Goal: Task Accomplishment & Management: Use online tool/utility

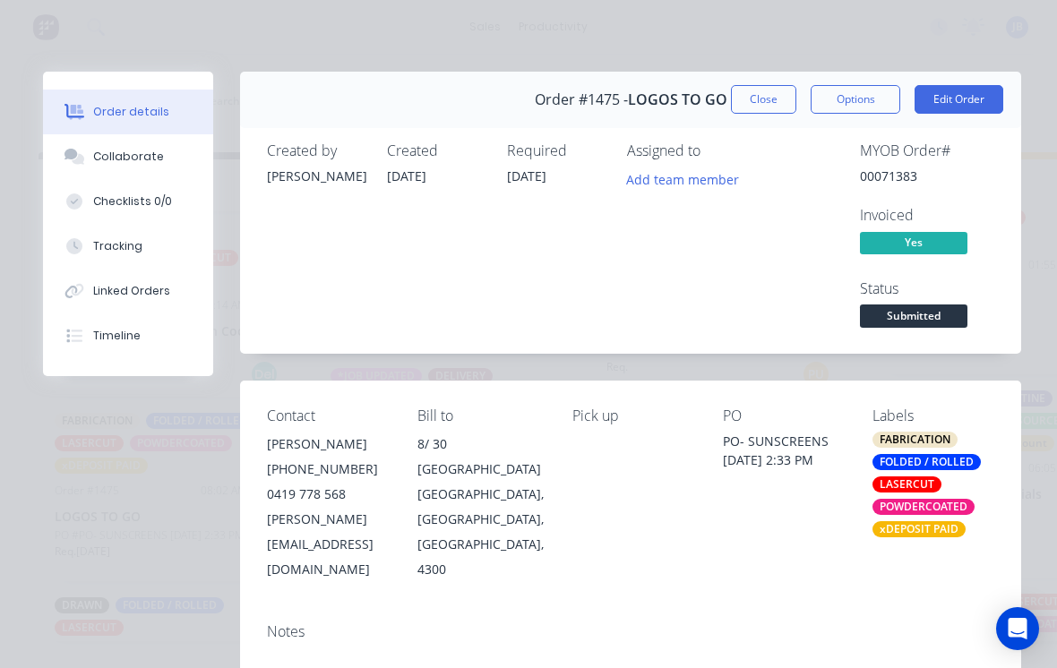
click at [743, 108] on button "Close" at bounding box center [763, 99] width 65 height 29
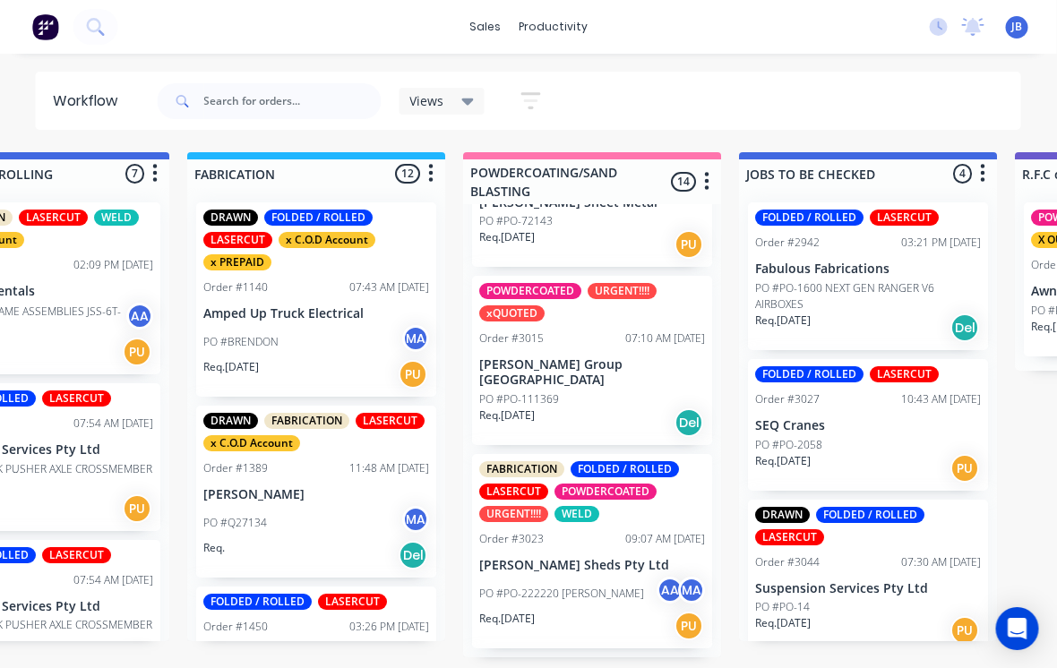
scroll to position [1205, 0]
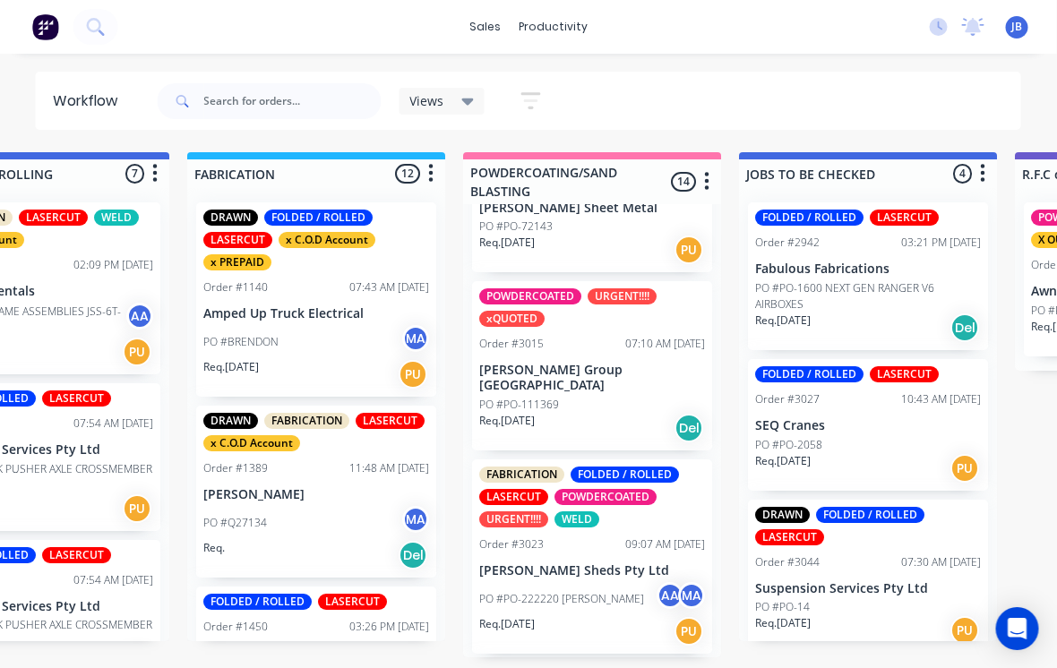
click at [545, 563] on p "[PERSON_NAME] Sheds Pty Ltd" at bounding box center [593, 570] width 226 height 15
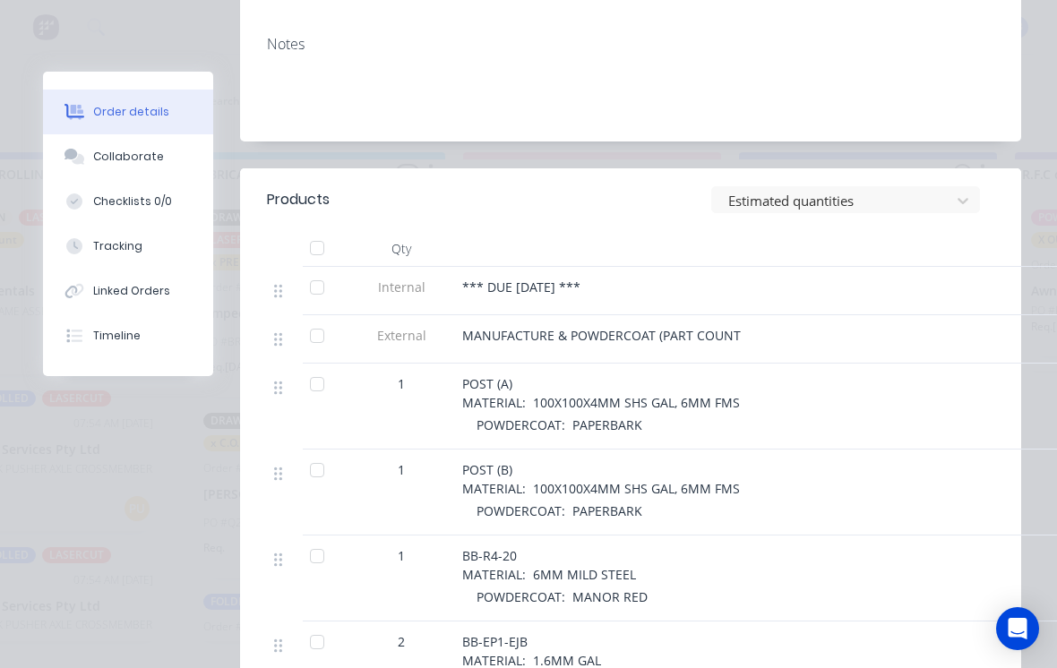
scroll to position [566, 0]
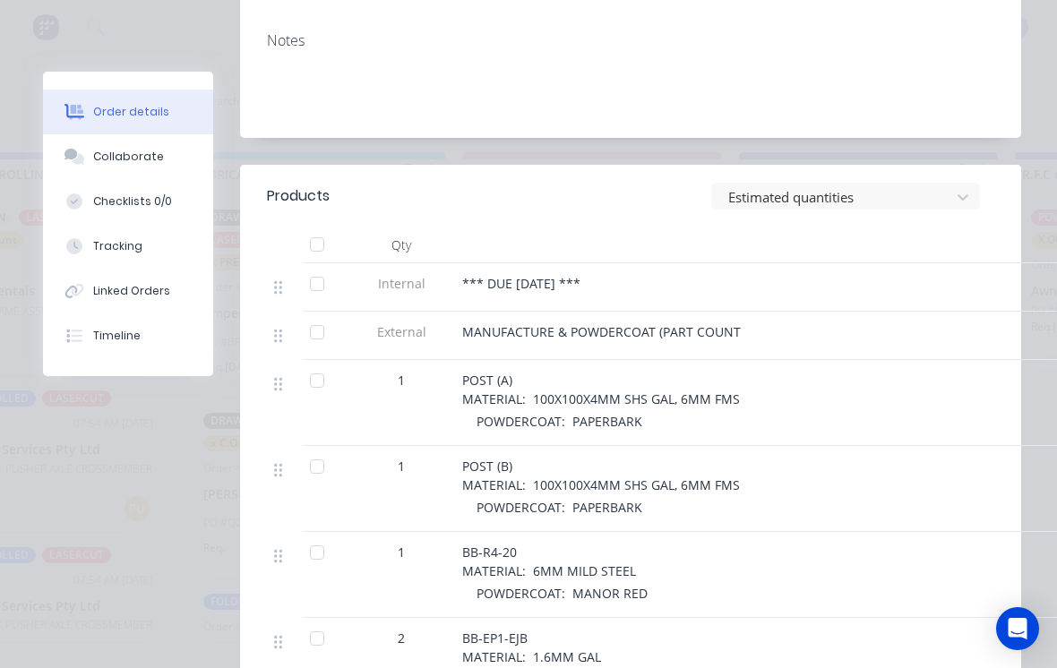
click at [90, 239] on button "Tracking" at bounding box center [128, 246] width 170 height 45
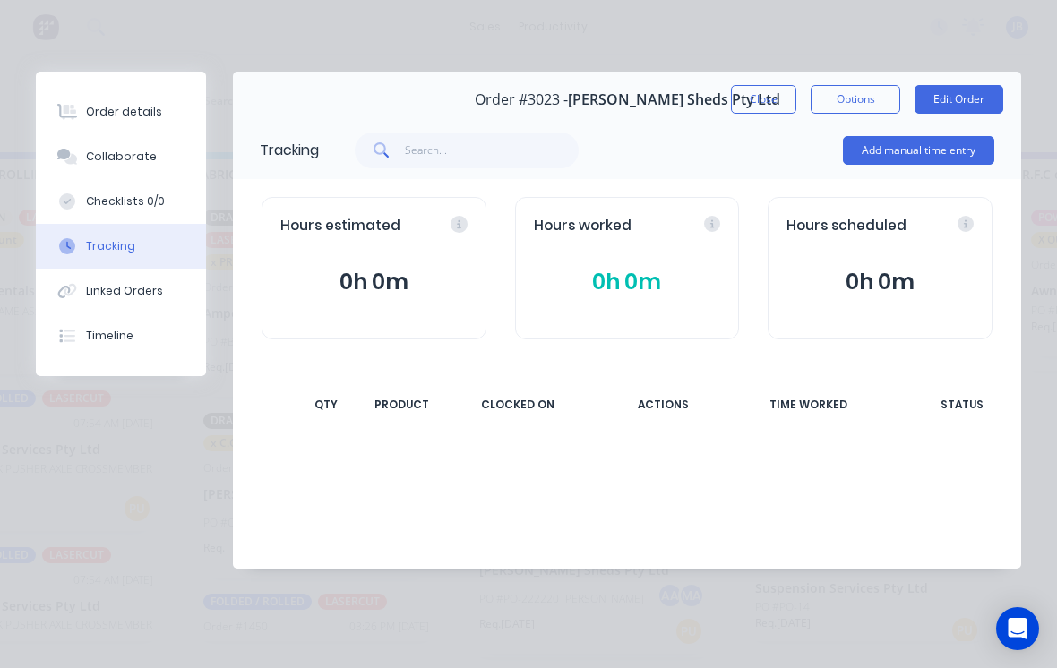
scroll to position [0, 0]
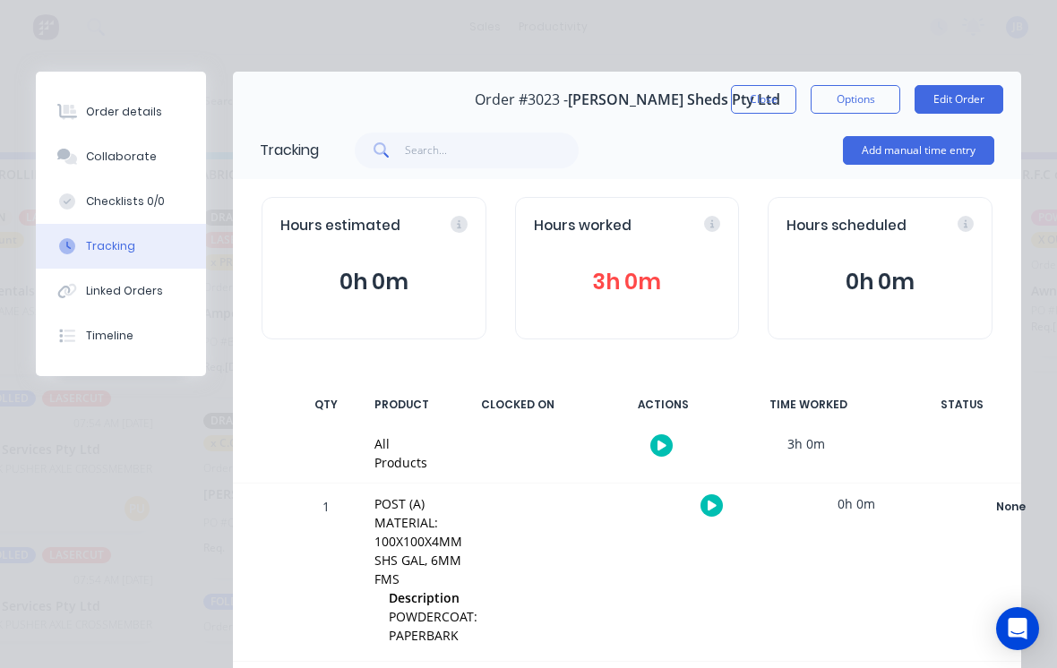
click at [656, 286] on button "3h 0m" at bounding box center [627, 282] width 187 height 34
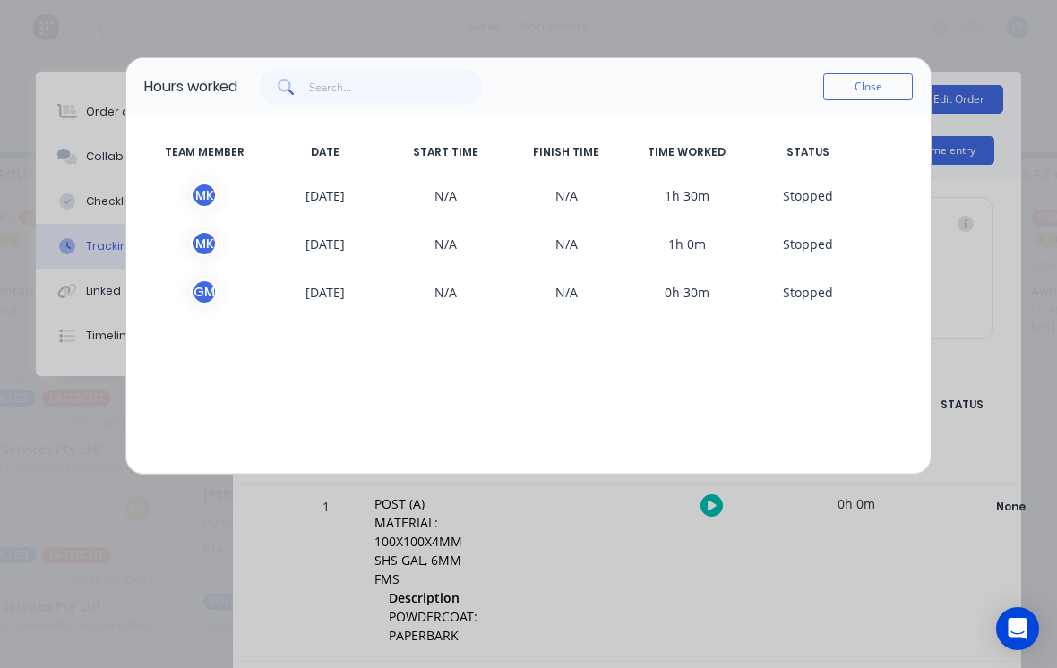
click at [819, 86] on div "Close" at bounding box center [574, 87] width 675 height 36
click at [839, 86] on button "Close" at bounding box center [868, 86] width 90 height 27
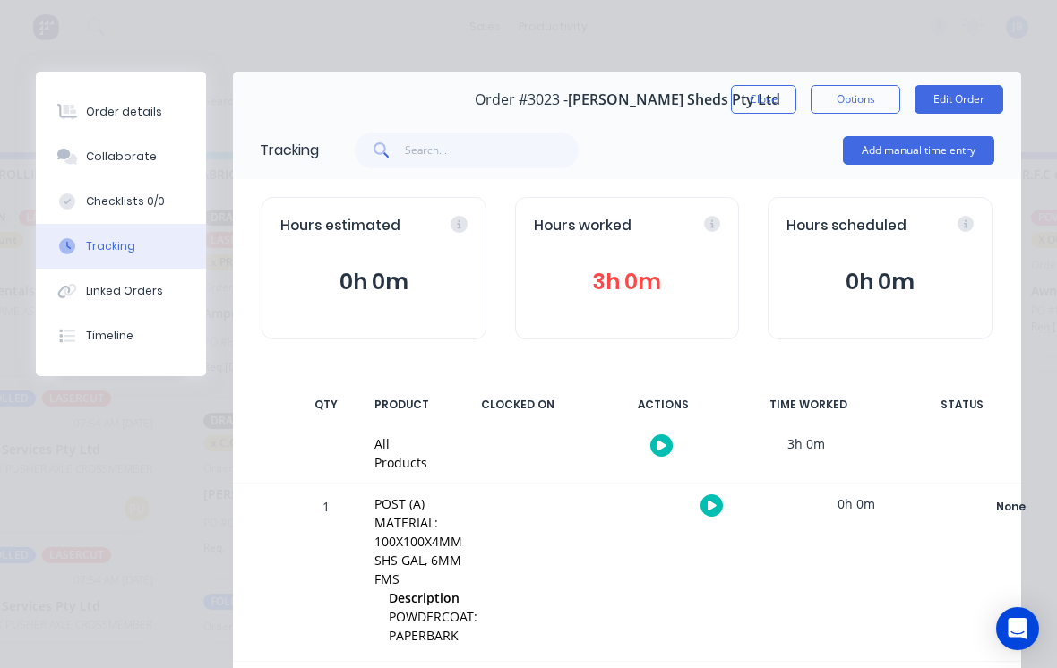
click at [868, 162] on button "Add manual time entry" at bounding box center [918, 150] width 151 height 29
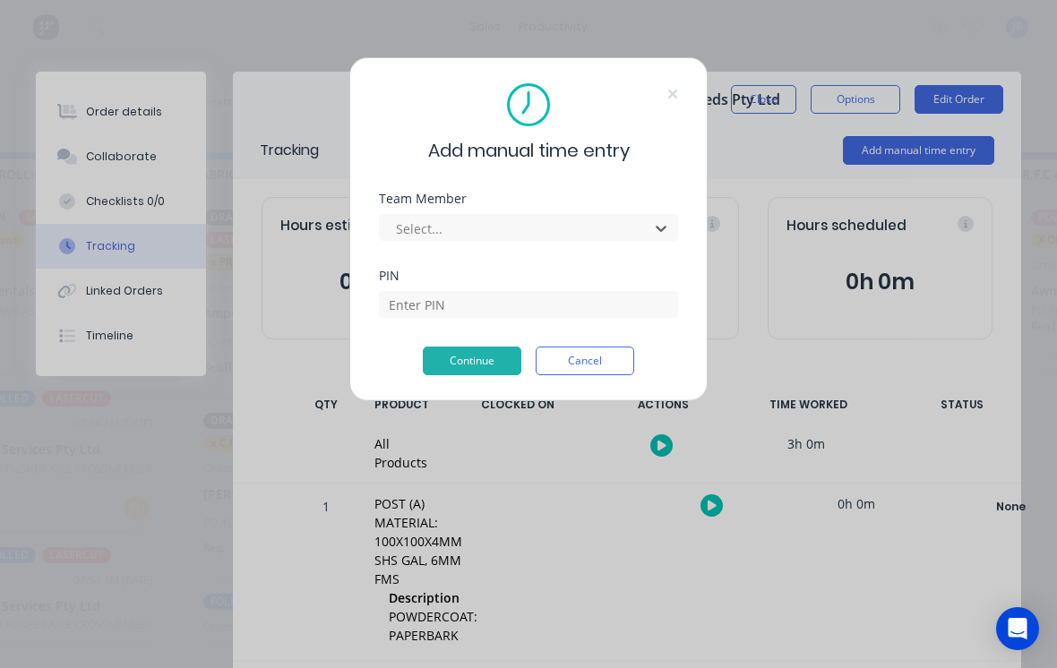
scroll to position [0, 1230]
type input "[PERSON_NAME]"
click at [428, 317] on input at bounding box center [528, 304] width 299 height 27
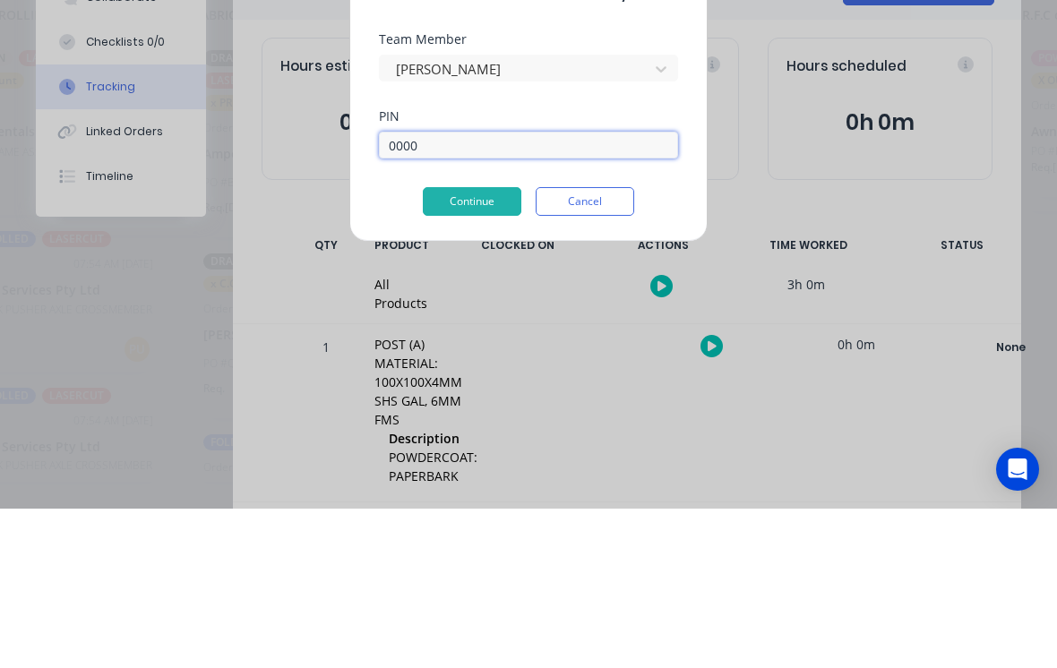
type input "0000"
click at [463, 347] on button "Continue" at bounding box center [472, 361] width 99 height 29
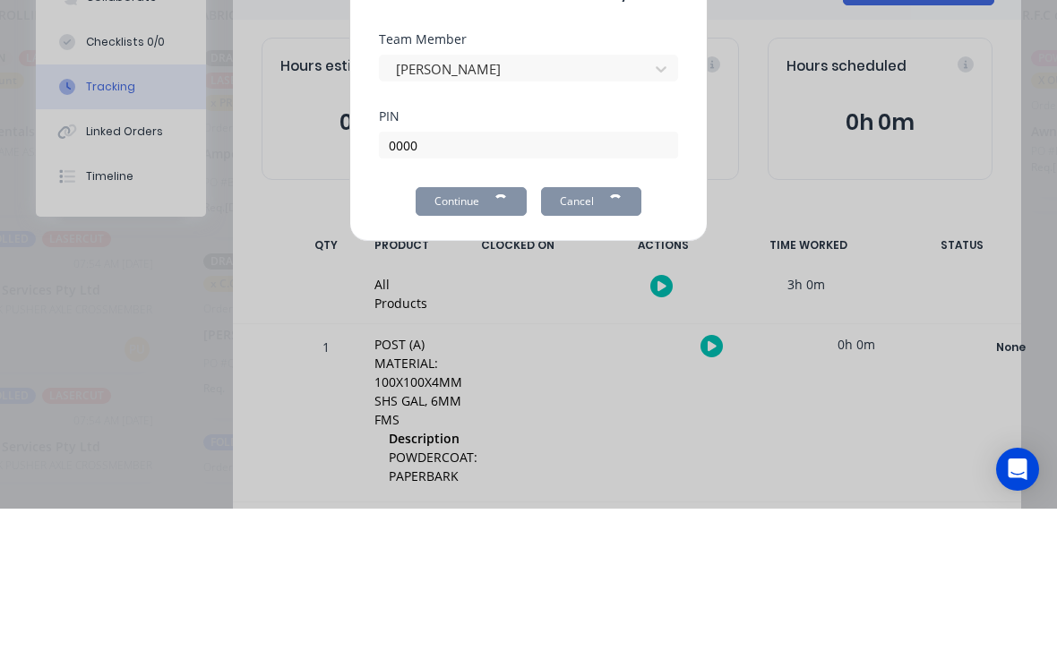
scroll to position [17, 1231]
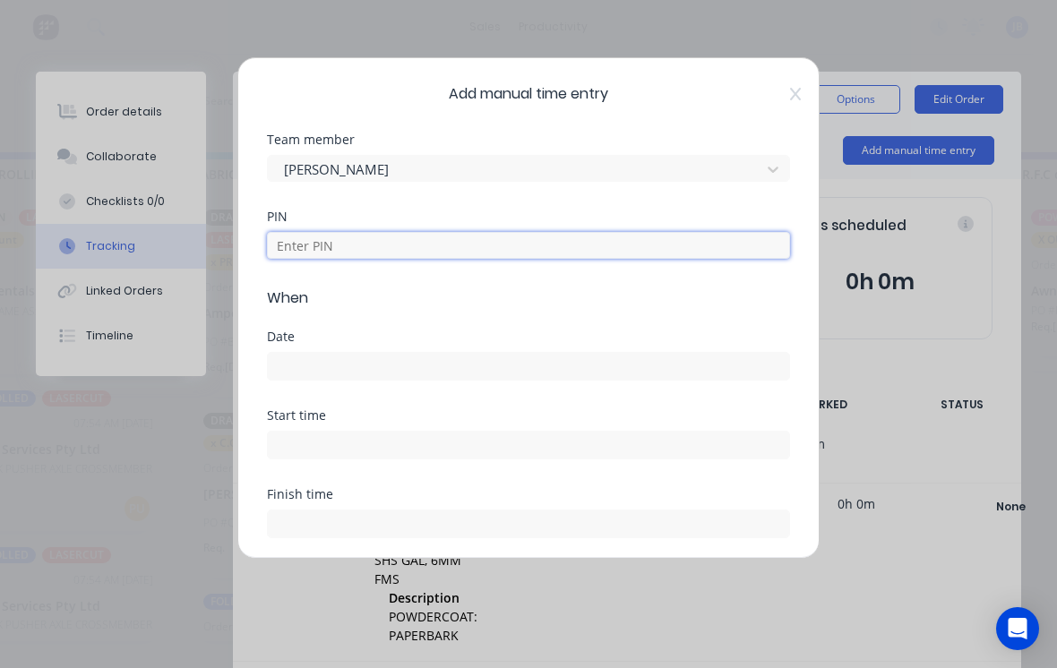
click at [301, 254] on input at bounding box center [528, 245] width 523 height 27
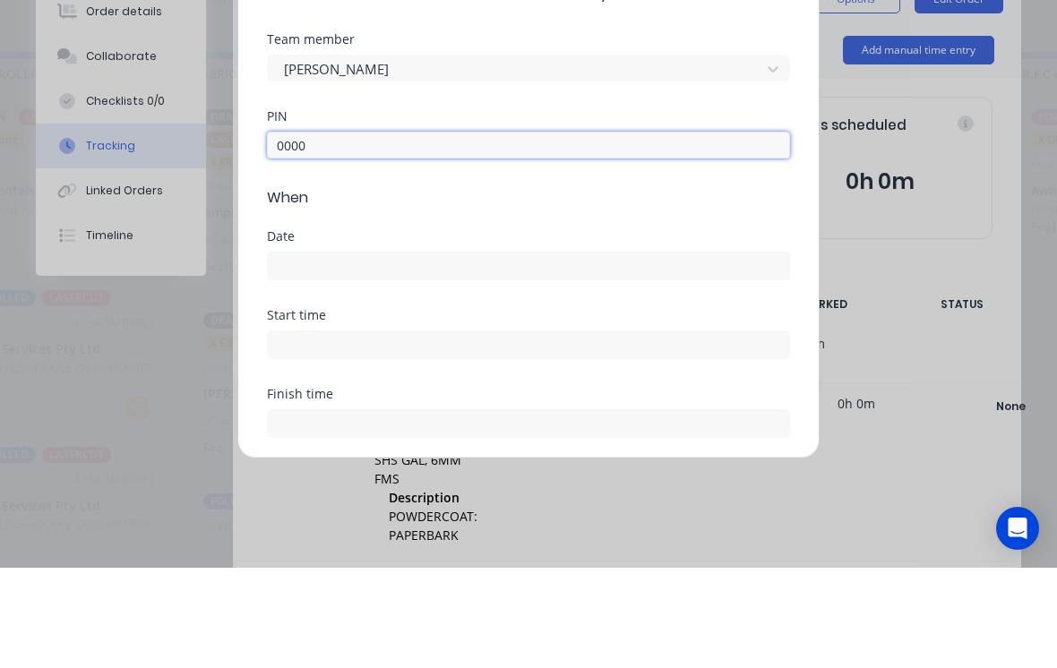
click at [312, 353] on input at bounding box center [528, 366] width 521 height 27
type input "0000"
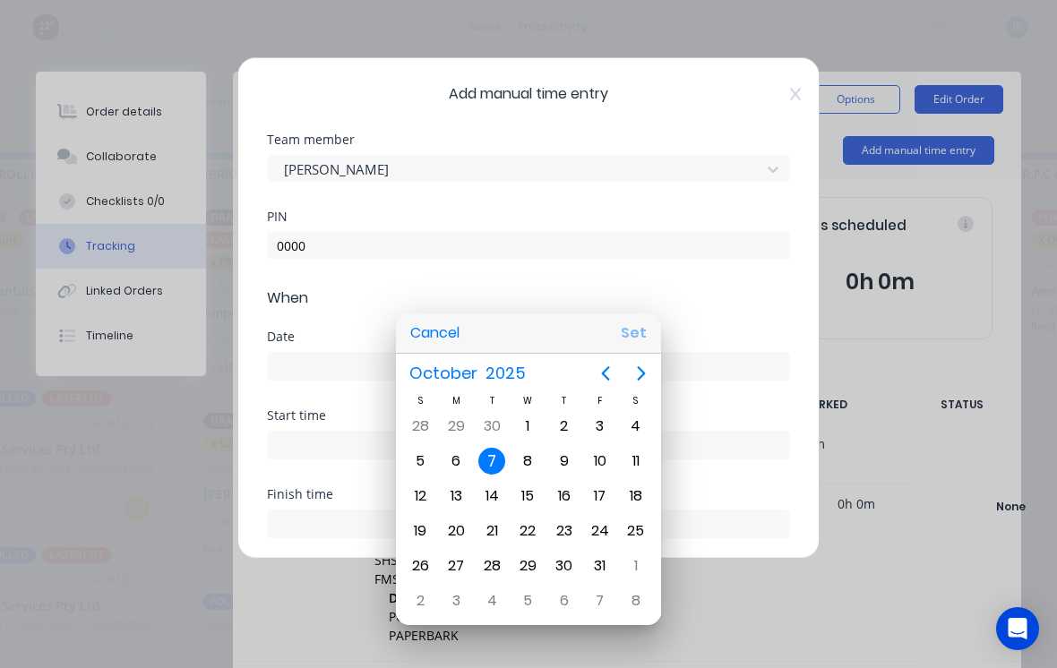
click at [639, 341] on button "Set" at bounding box center [634, 333] width 40 height 32
type input "[DATE]"
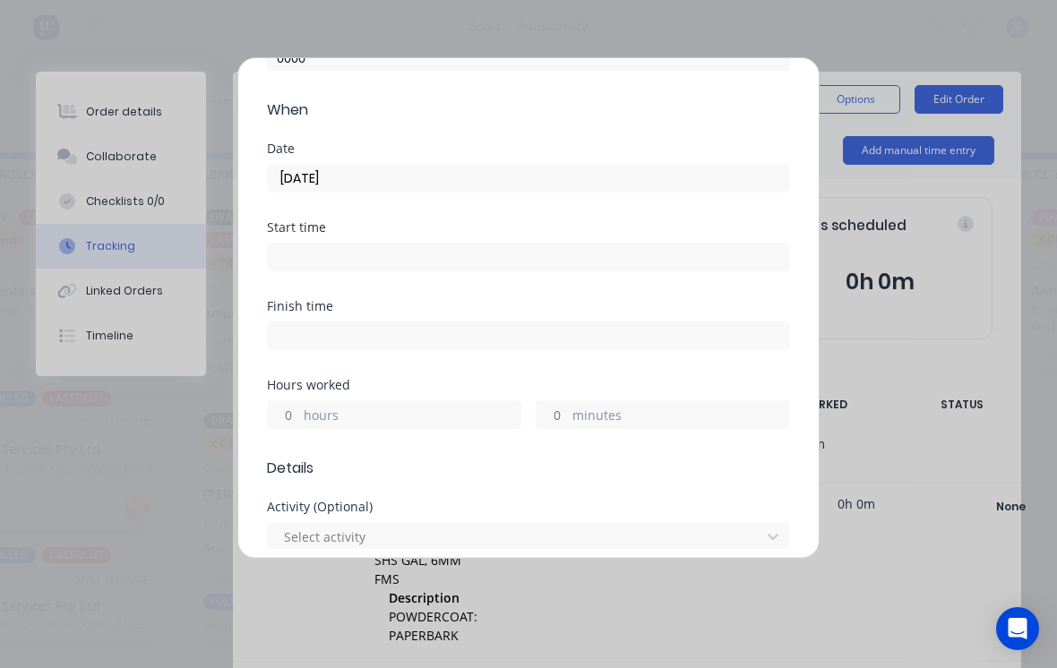
scroll to position [212, 0]
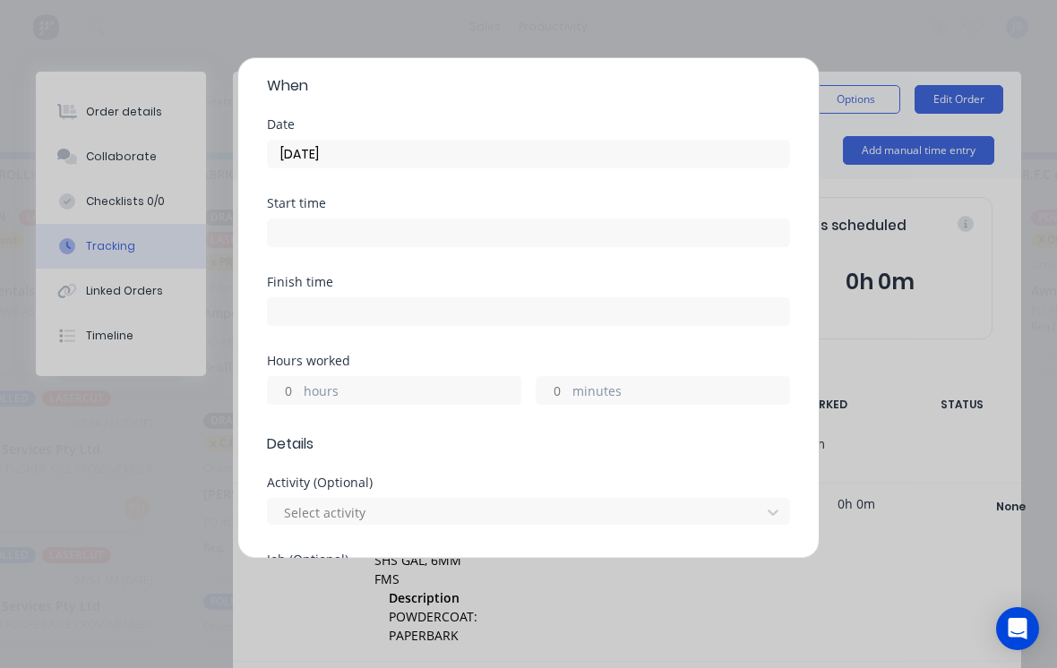
click at [278, 393] on input "hours" at bounding box center [283, 390] width 31 height 27
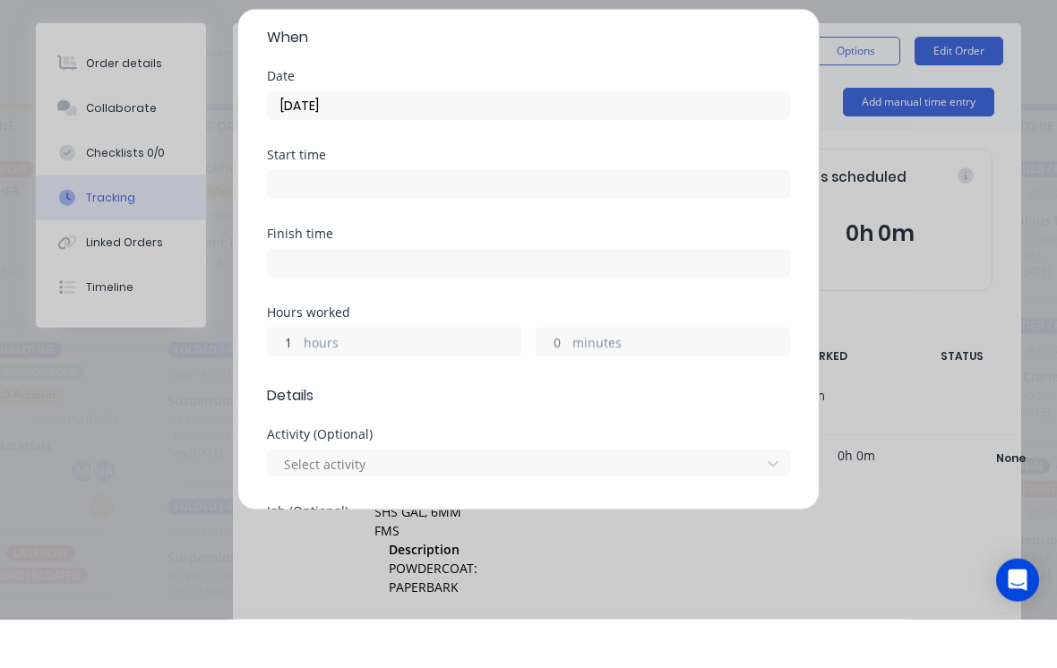
type input "1"
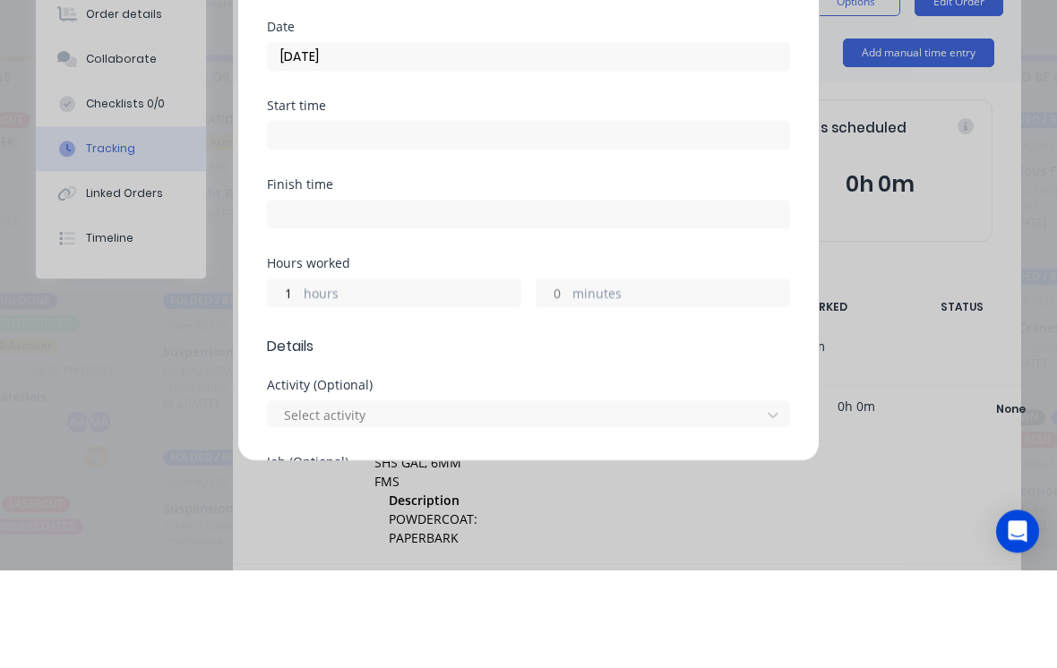
click at [566, 397] on input "minutes" at bounding box center [552, 390] width 31 height 27
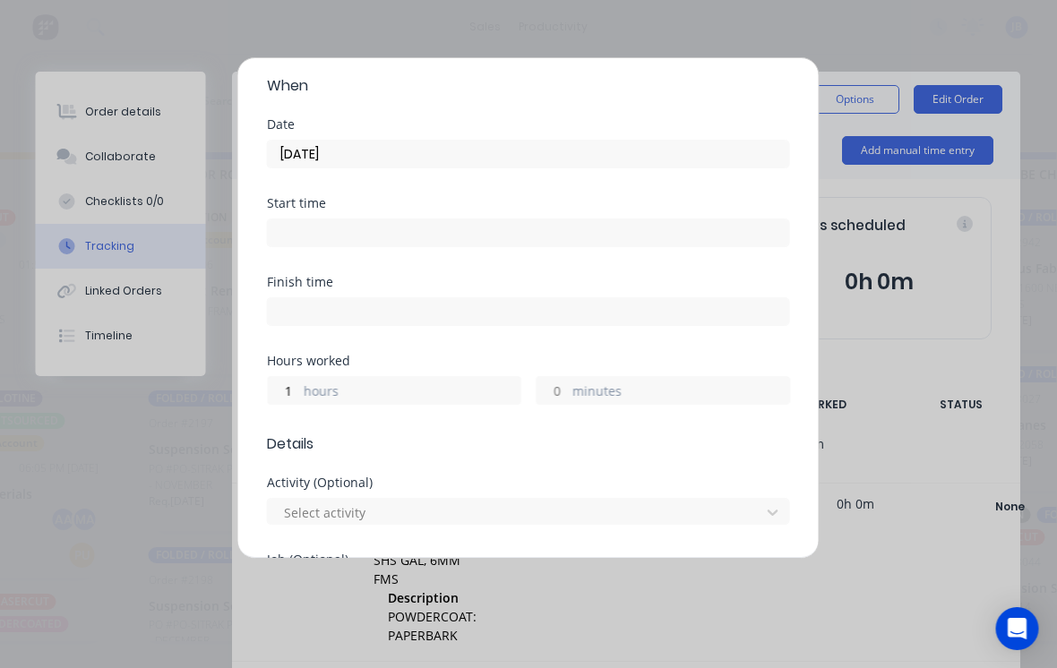
scroll to position [17, 1010]
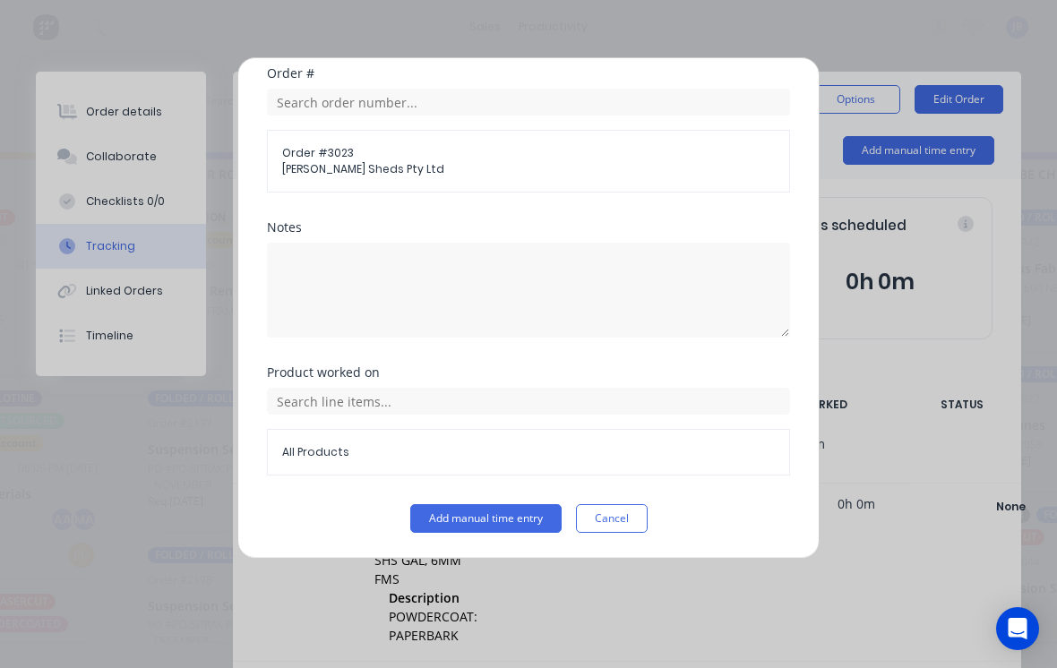
click at [453, 511] on button "Add manual time entry" at bounding box center [485, 518] width 151 height 29
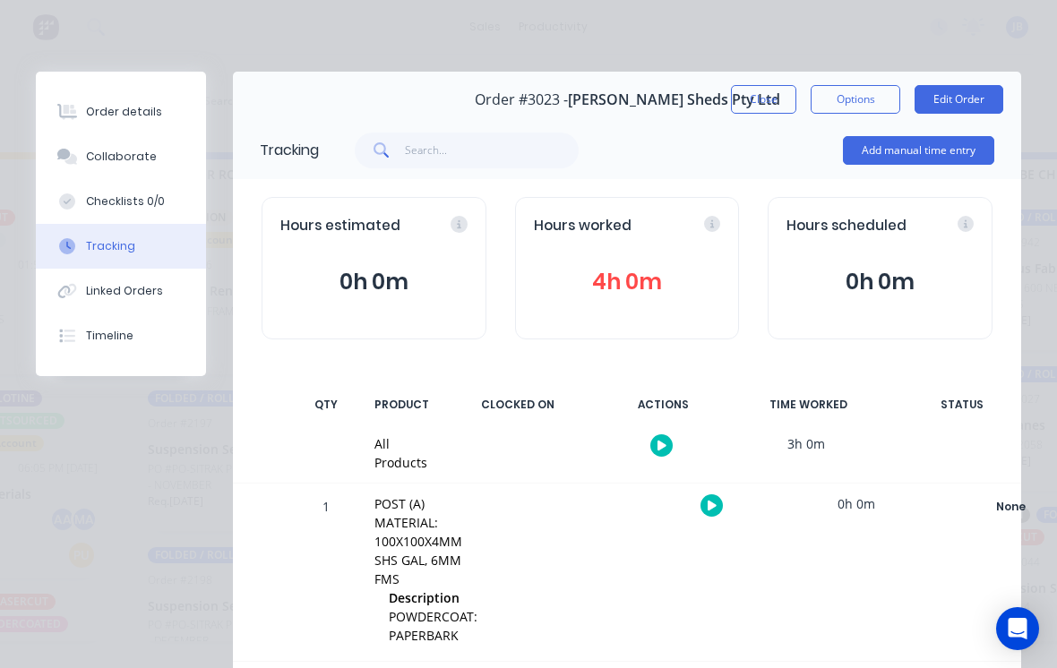
click at [746, 103] on button "Close" at bounding box center [763, 99] width 65 height 29
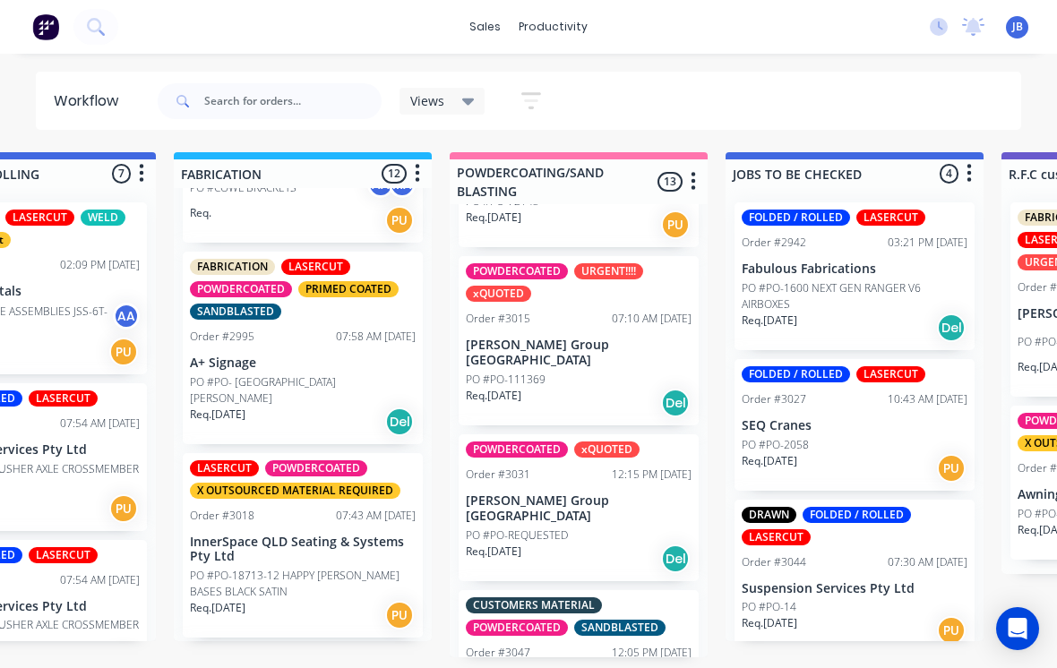
scroll to position [1575, 0]
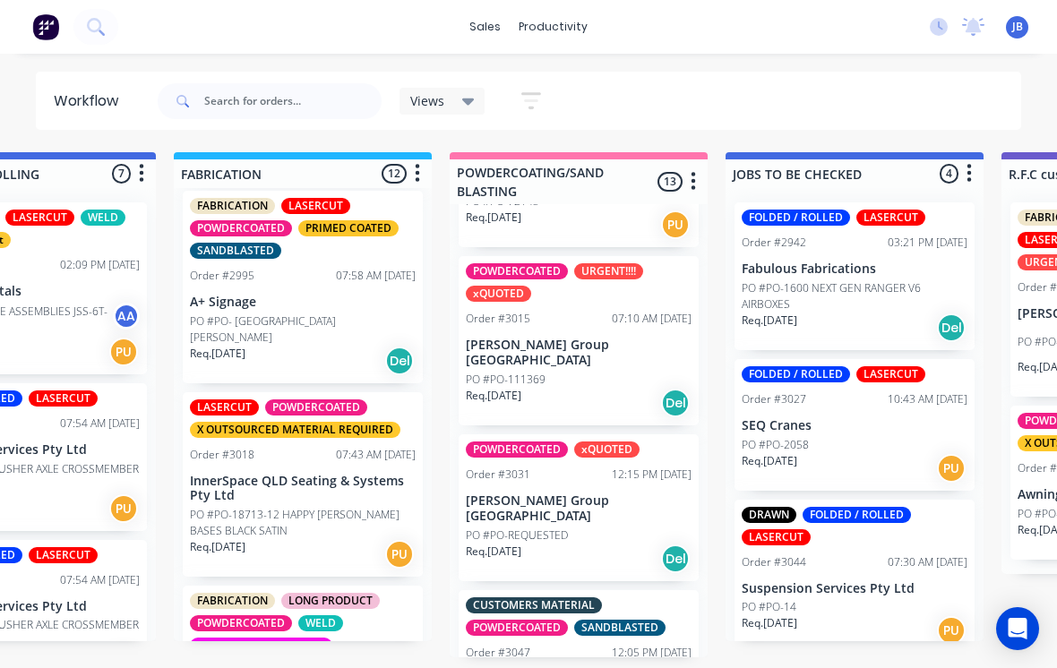
click at [237, 295] on p "A+ Signage" at bounding box center [303, 302] width 226 height 15
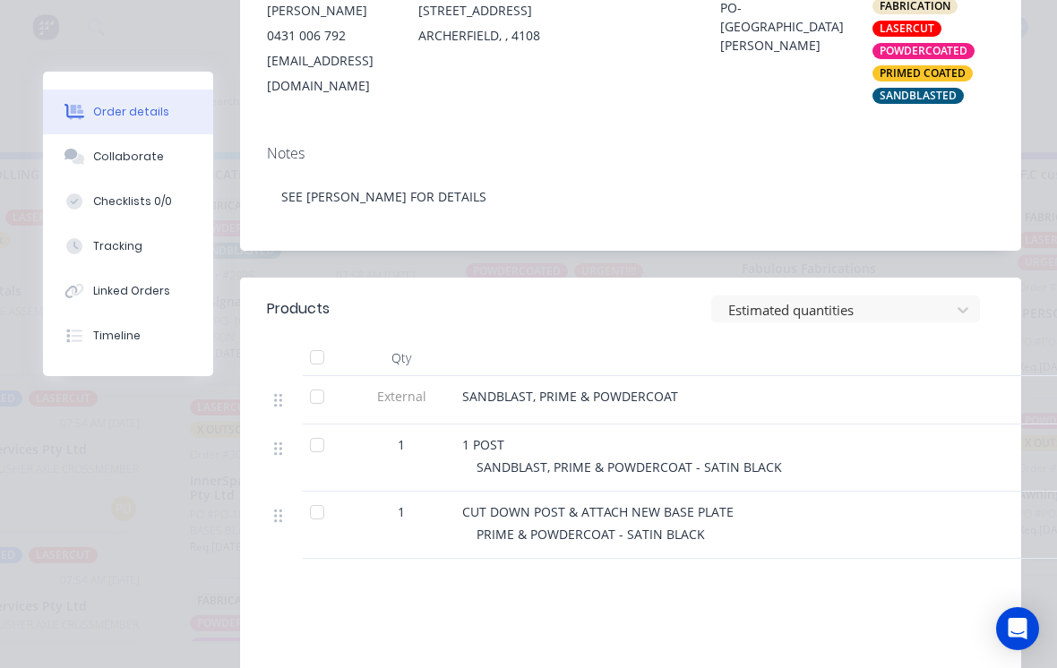
scroll to position [417, 0]
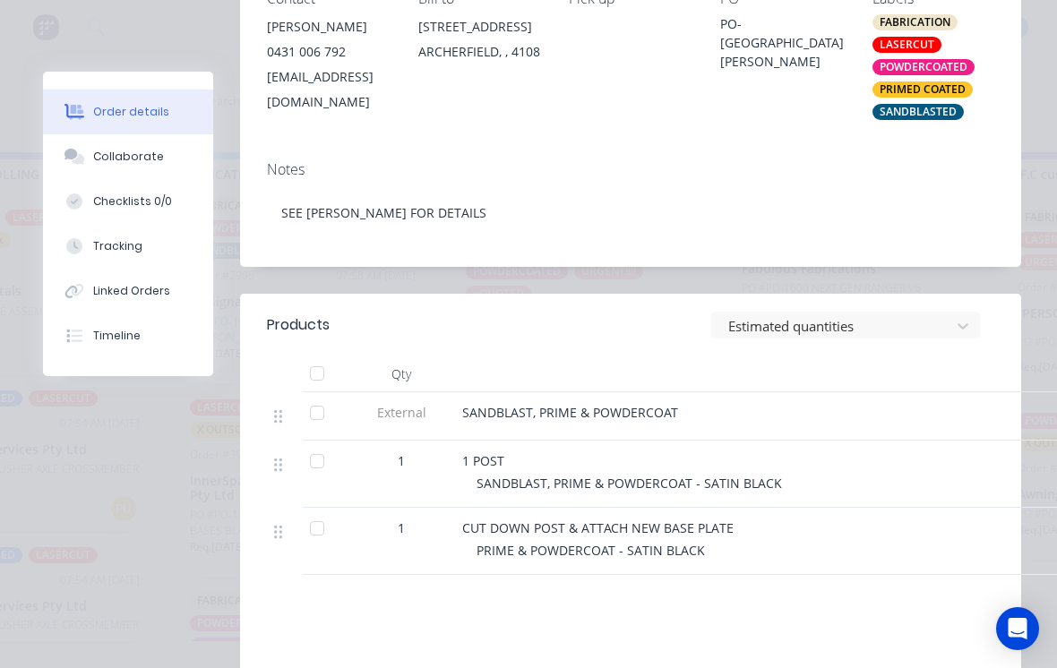
click at [99, 234] on button "Tracking" at bounding box center [128, 246] width 170 height 45
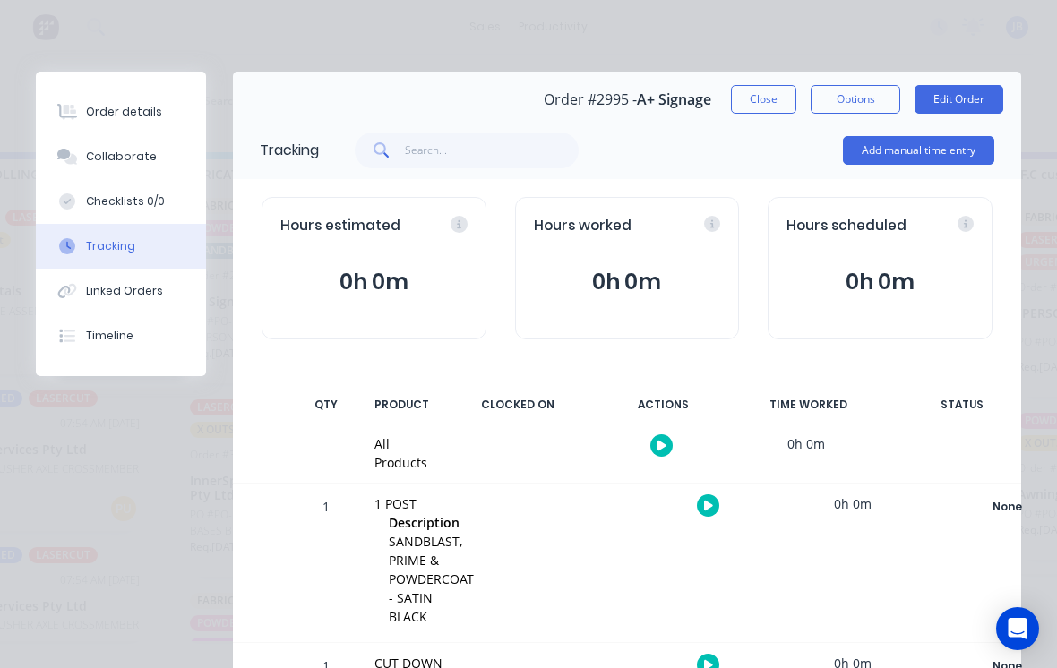
scroll to position [15, 1247]
click at [750, 100] on button "Close" at bounding box center [763, 99] width 65 height 29
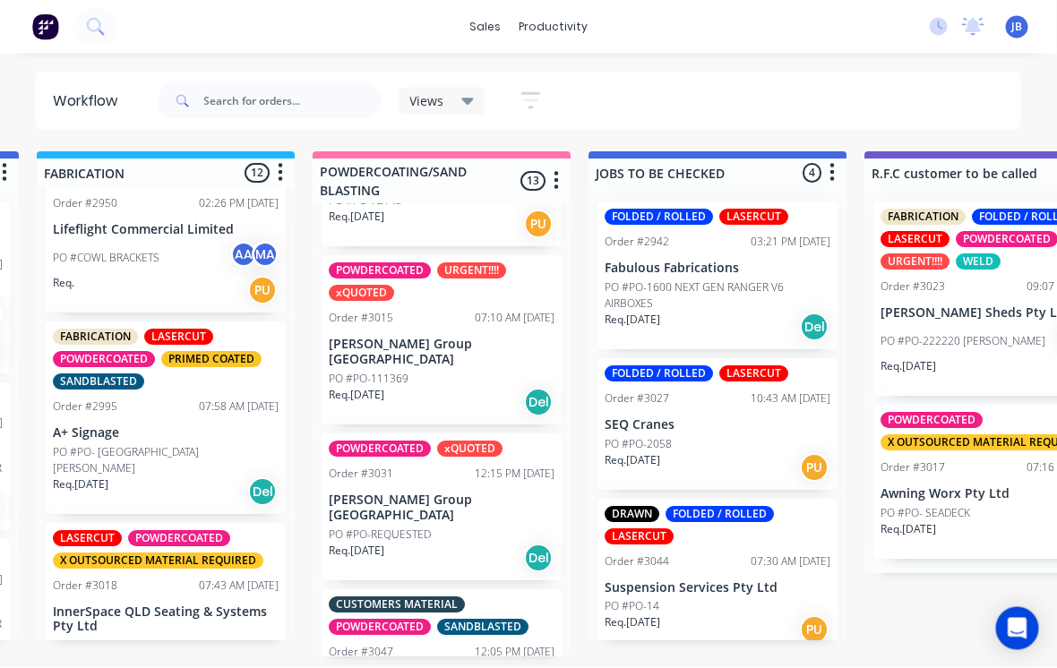
scroll to position [1441, 0]
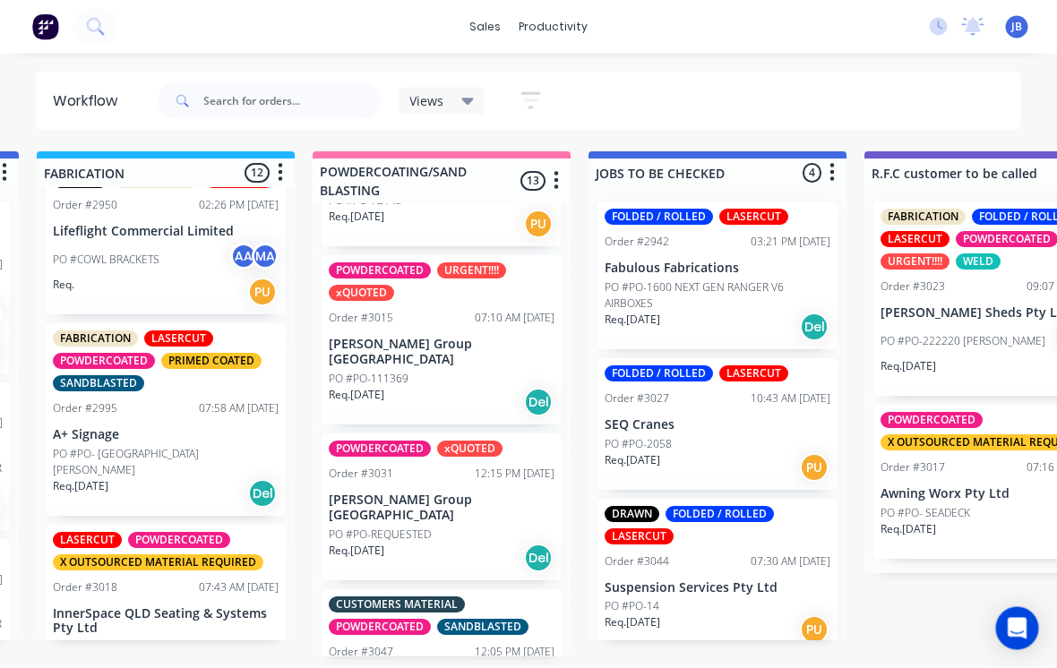
click at [115, 447] on p "PO #PO- [GEOGRAPHIC_DATA][PERSON_NAME]" at bounding box center [167, 463] width 226 height 32
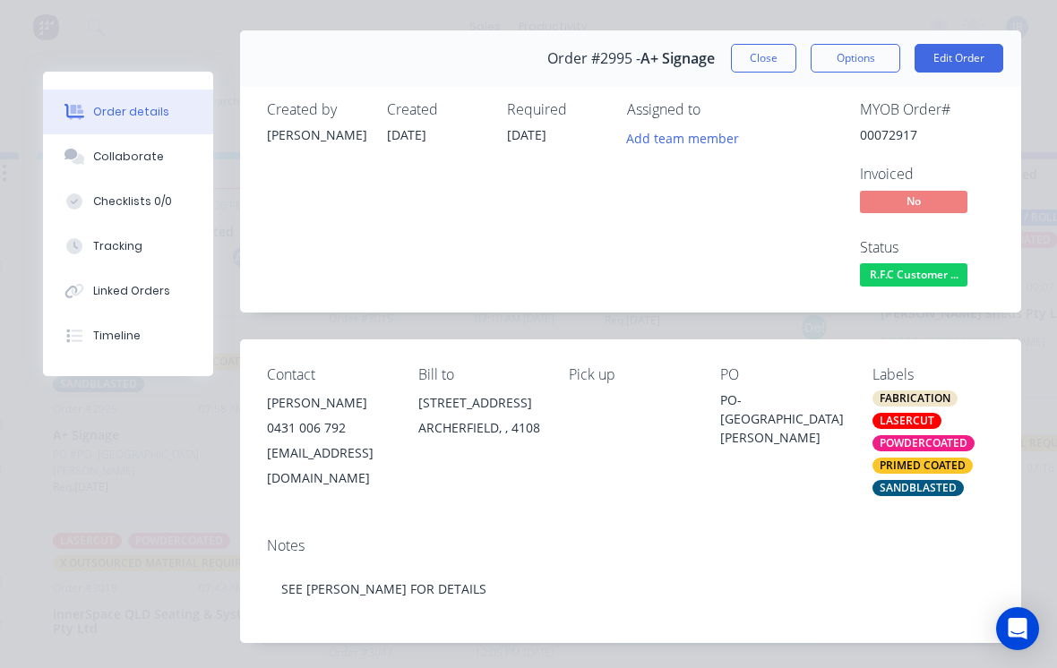
scroll to position [30, 0]
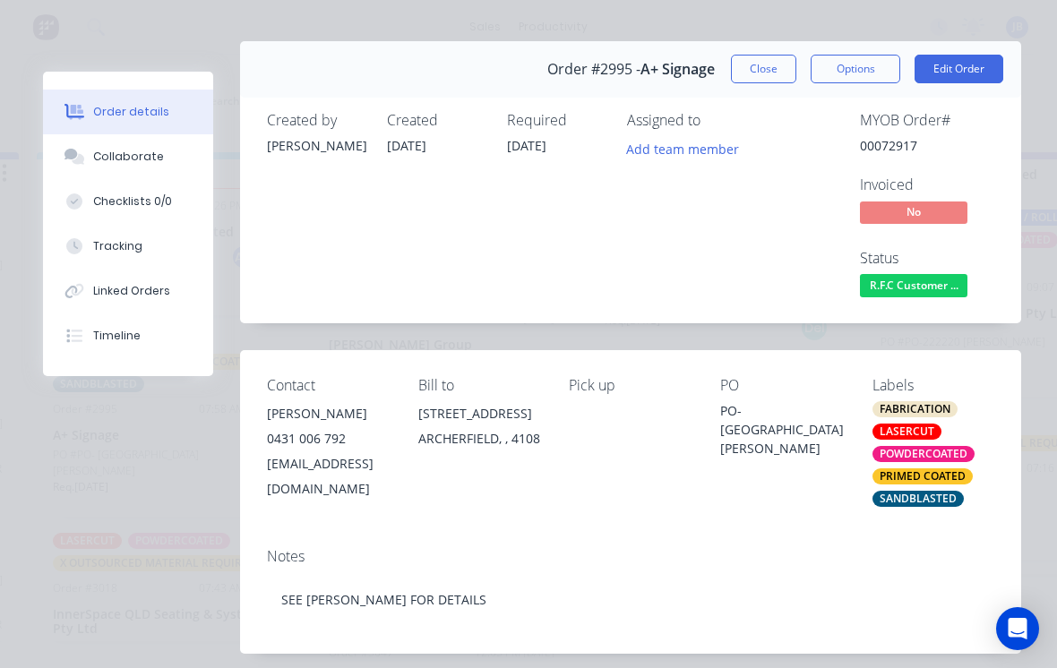
click at [738, 82] on button "Close" at bounding box center [763, 69] width 65 height 29
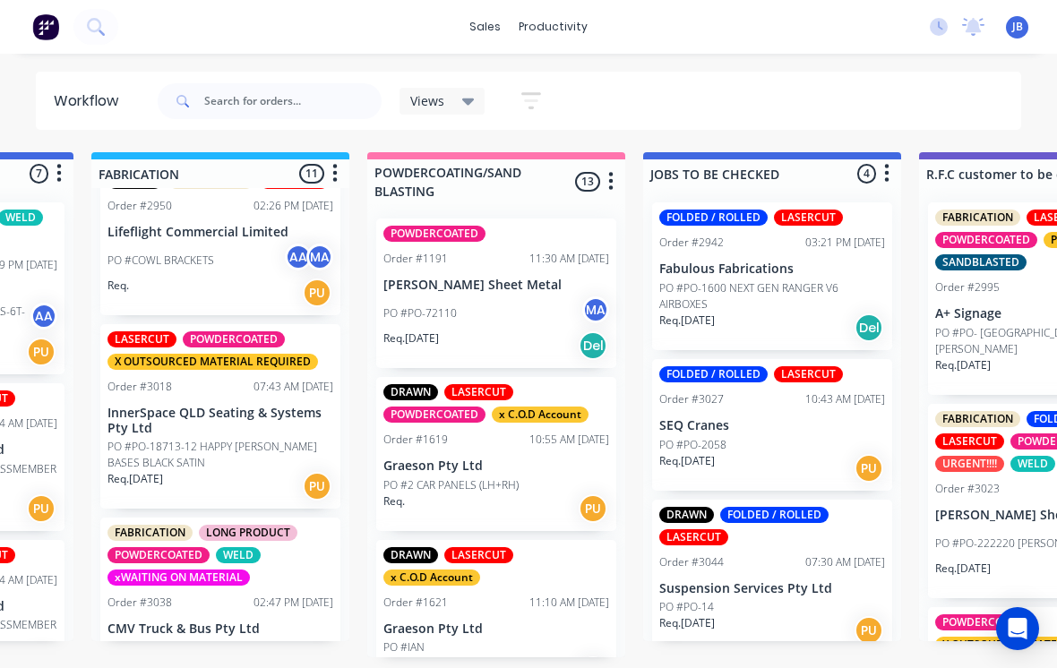
scroll to position [0, 0]
